Goal: Information Seeking & Learning: Learn about a topic

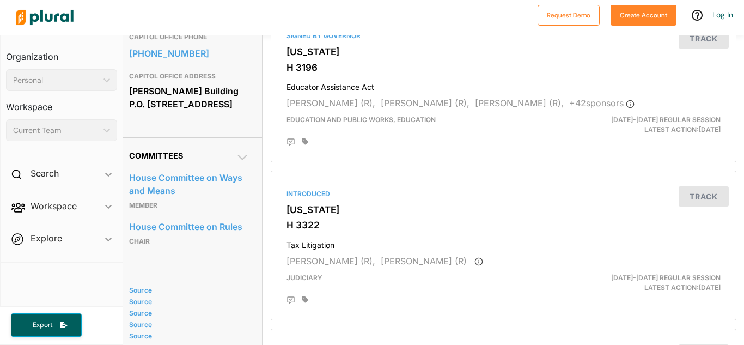
scroll to position [427, 8]
click at [234, 233] on link "House Committee on Rules" at bounding box center [189, 228] width 120 height 16
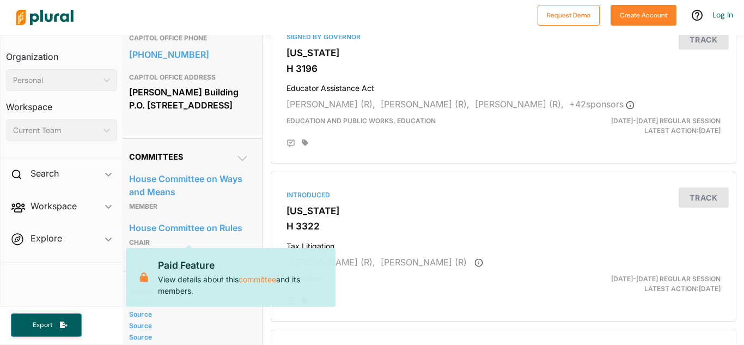
drag, startPoint x: 234, startPoint y: 233, endPoint x: 198, endPoint y: 143, distance: 96.8
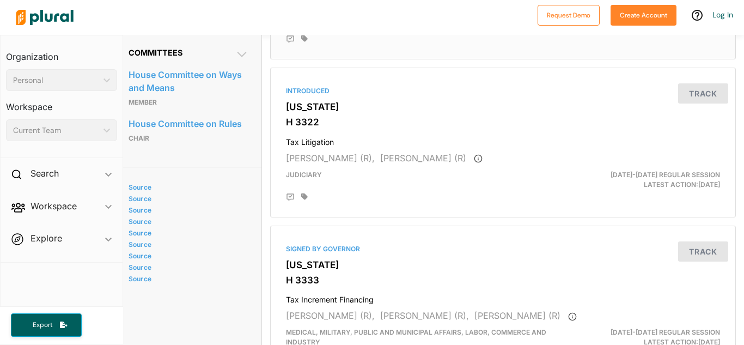
scroll to position [531, 8]
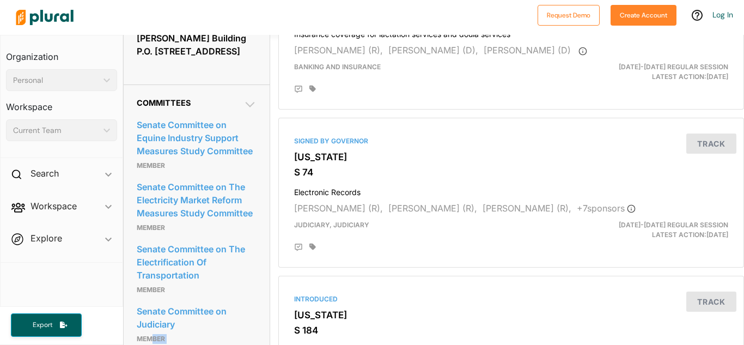
scroll to position [510, 0]
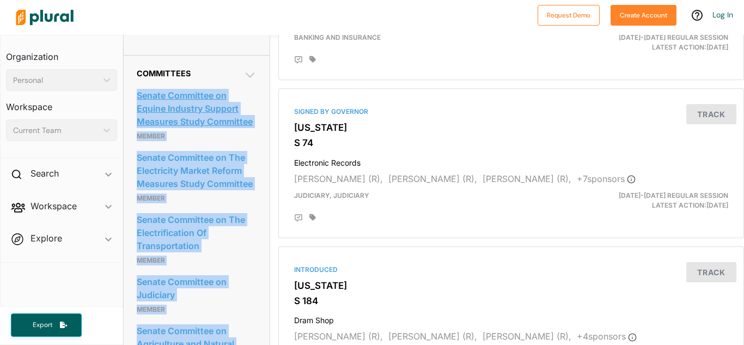
drag, startPoint x: 206, startPoint y: 199, endPoint x: 138, endPoint y: 90, distance: 128.5
click at [138, 90] on div "Senate Committee on Equine Industry Support Measures Study Committee Member Sen…" at bounding box center [197, 299] width 120 height 442
copy div "Senate Committee on Equine Industry Support Measures Study Committee Member Sen…"
